Goal: Navigation & Orientation: Find specific page/section

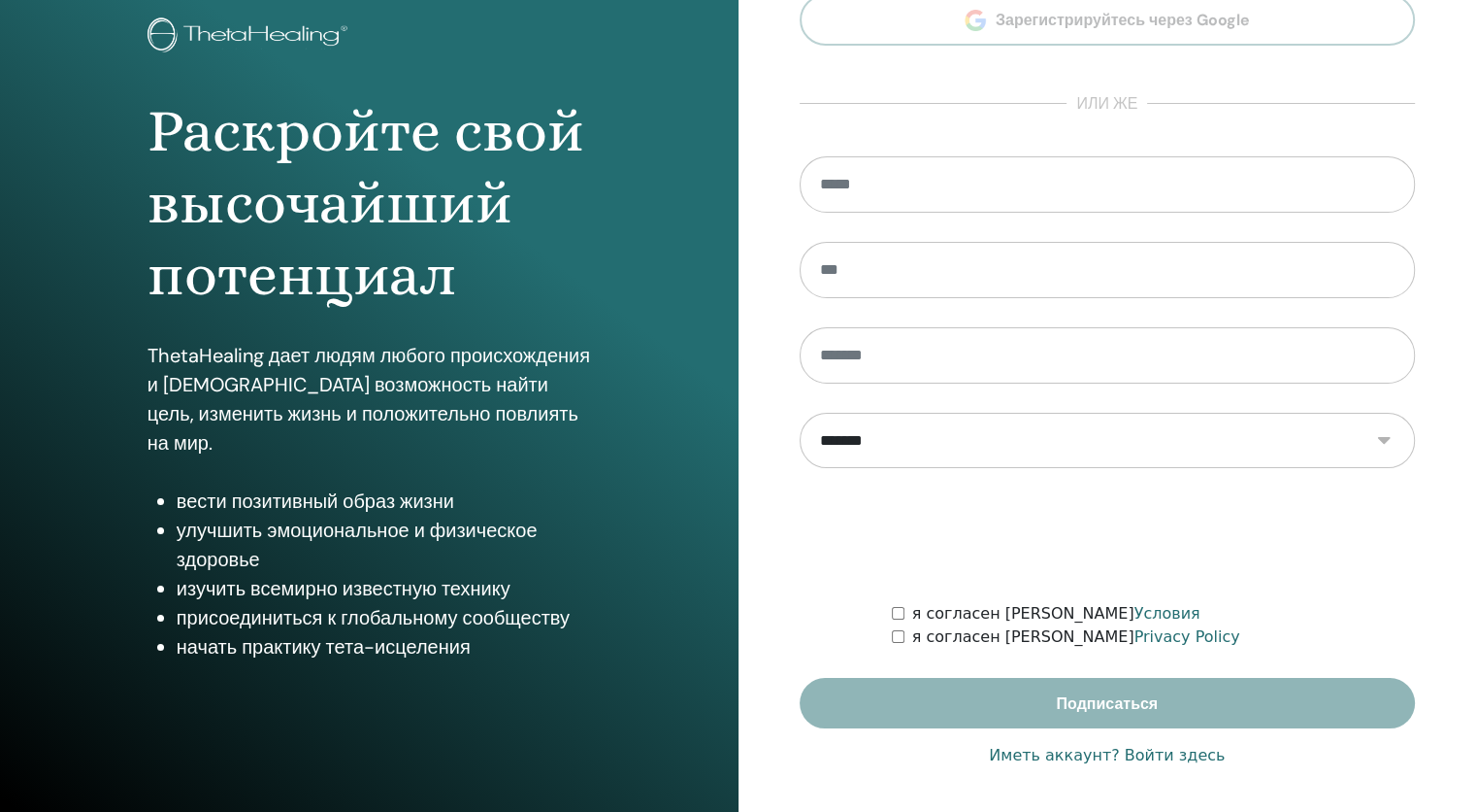
scroll to position [120, 0]
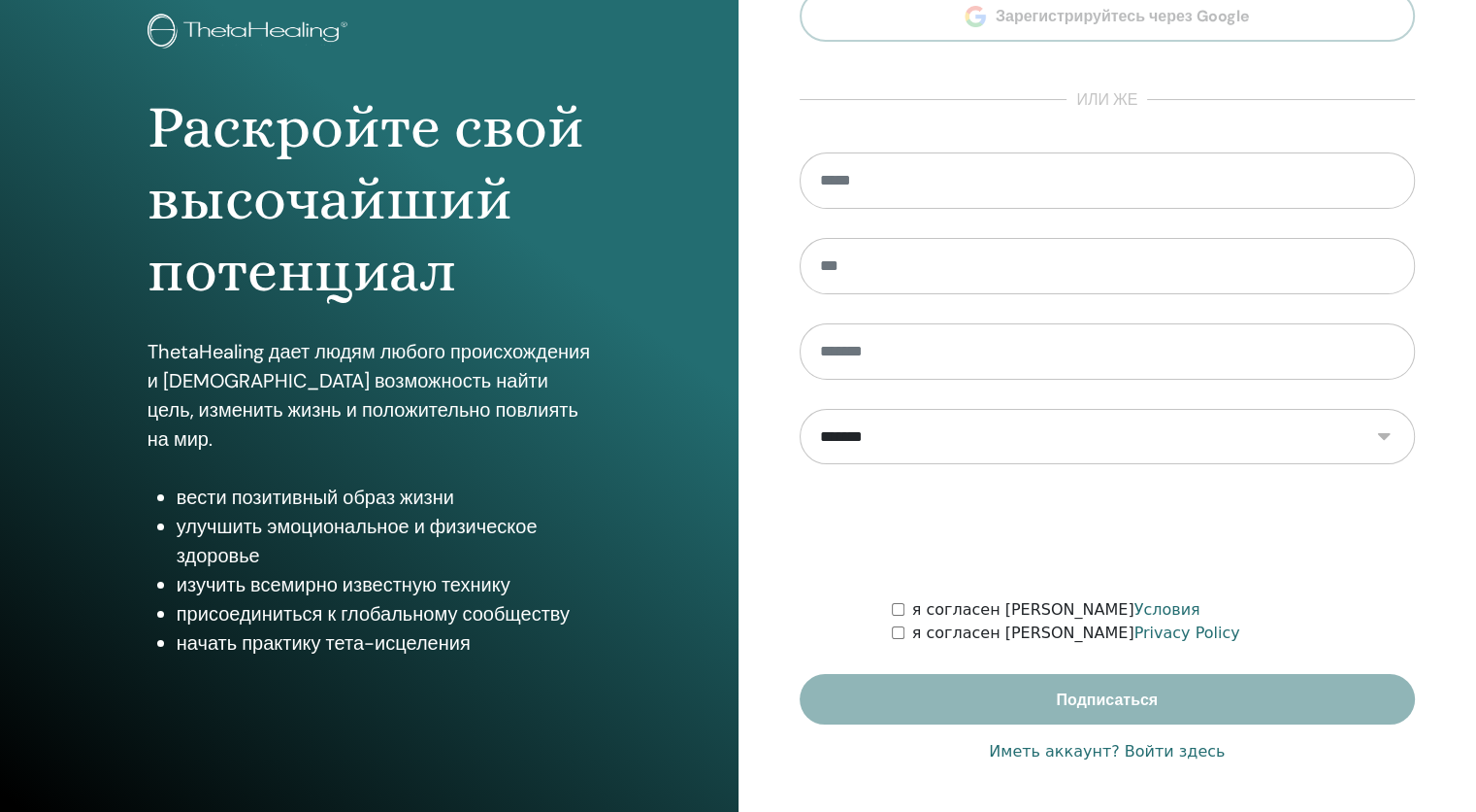
type input "**********"
click at [1144, 748] on link "Иметь аккаунт? Войти здесь" at bounding box center [1107, 751] width 236 height 23
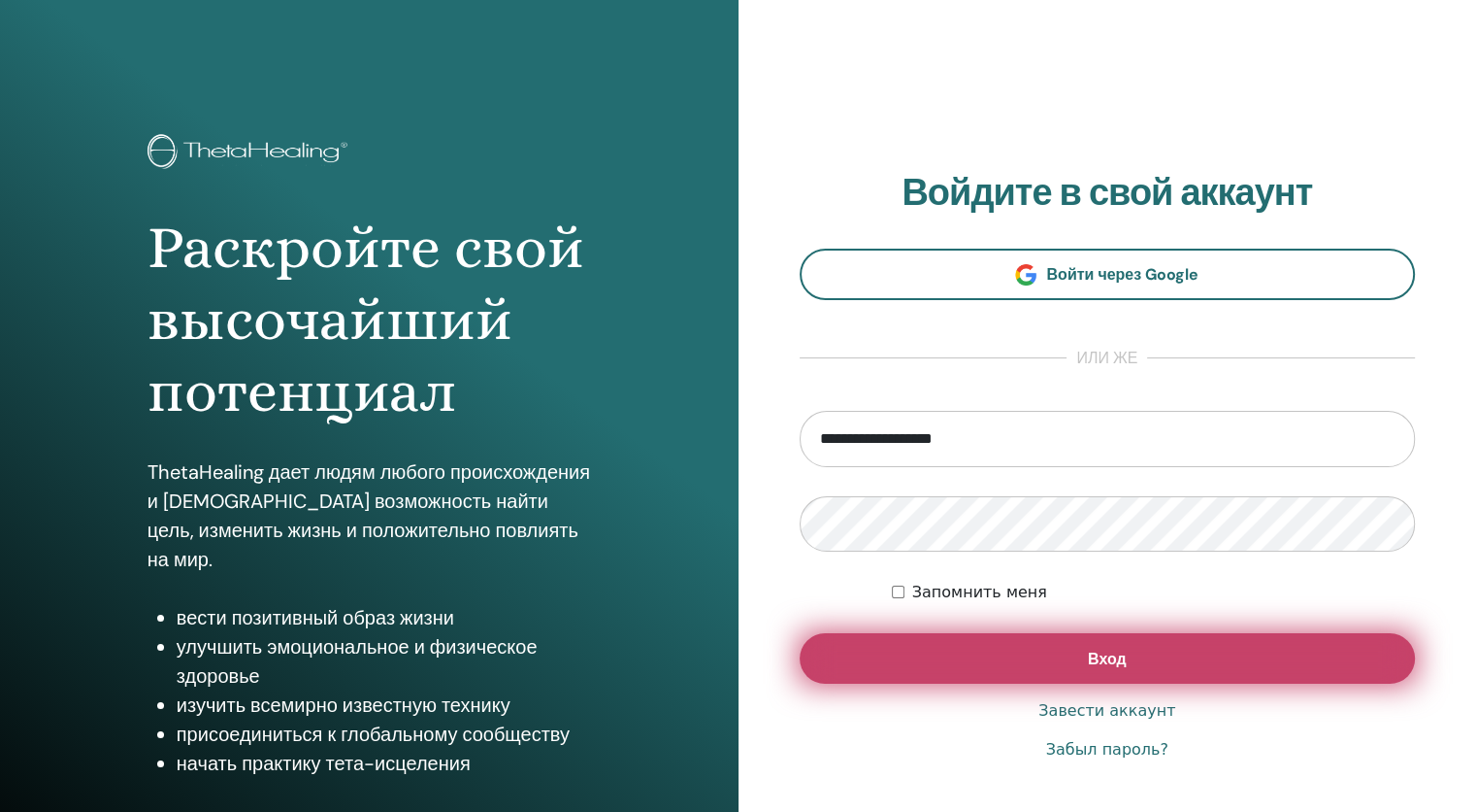
click at [1089, 658] on span "Вход" at bounding box center [1107, 658] width 39 height 20
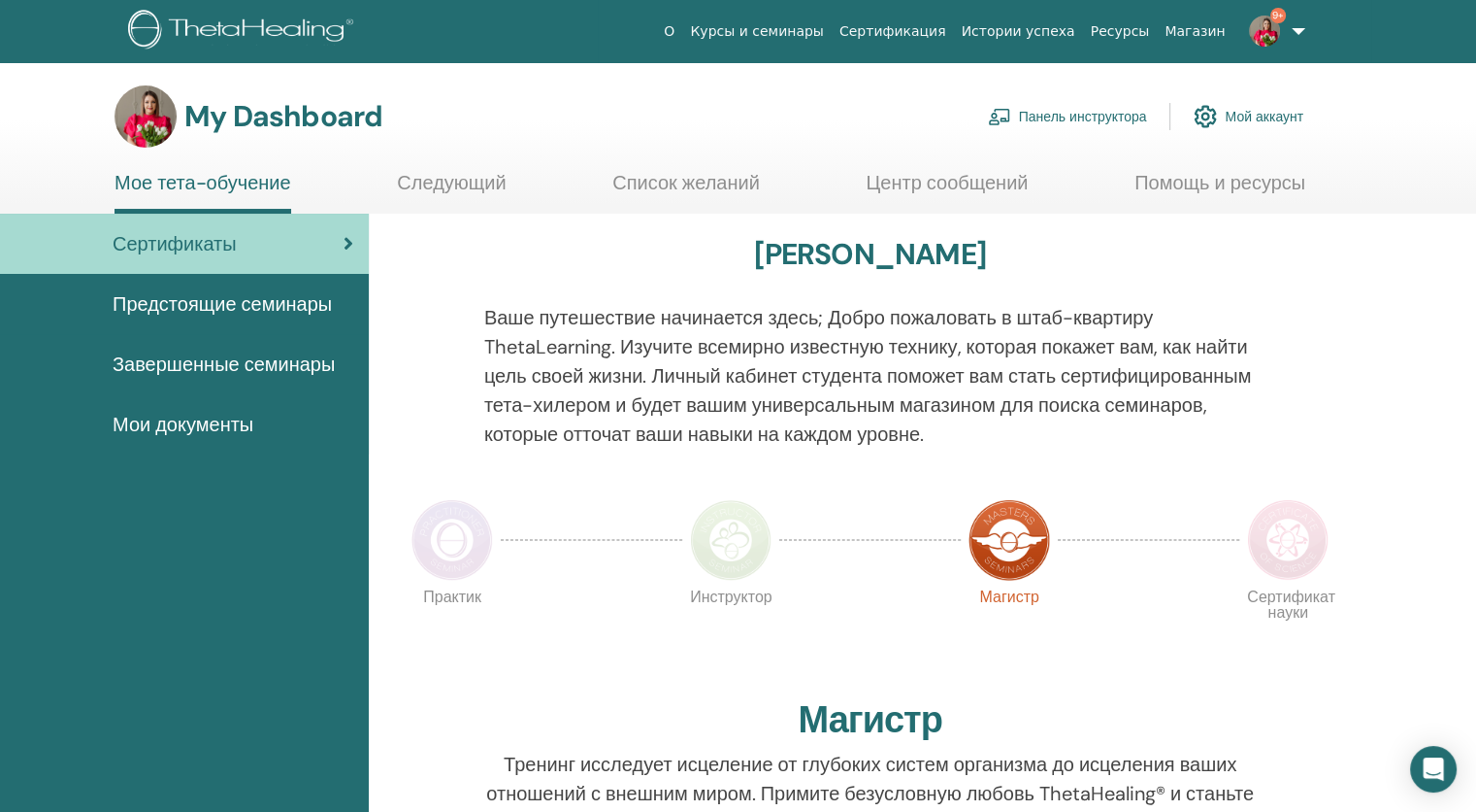
click at [1107, 107] on link "Панель инструктора" at bounding box center [1067, 116] width 159 height 43
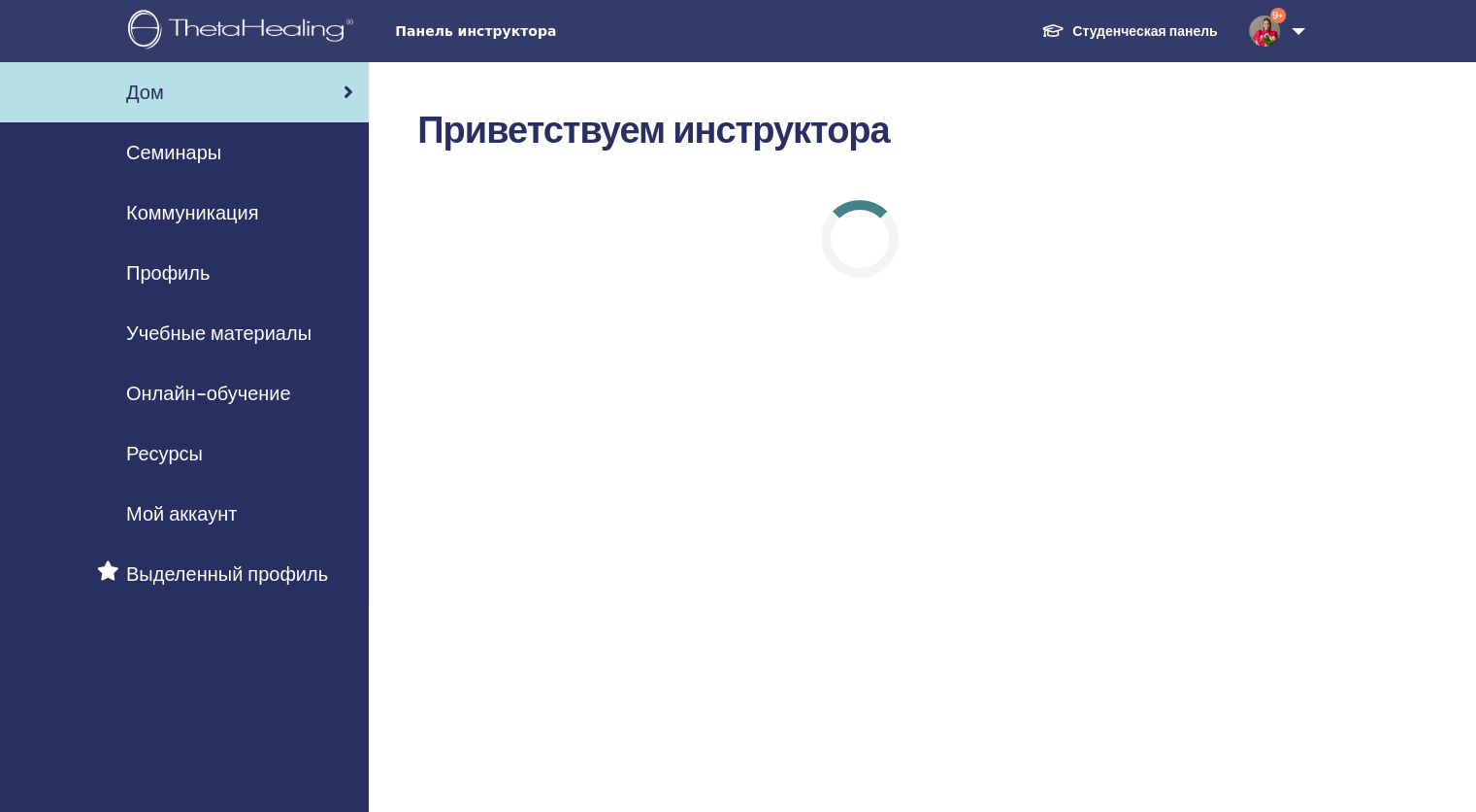
click at [163, 144] on span "Семинары" at bounding box center [173, 152] width 95 height 29
